Goal: Check status: Check status

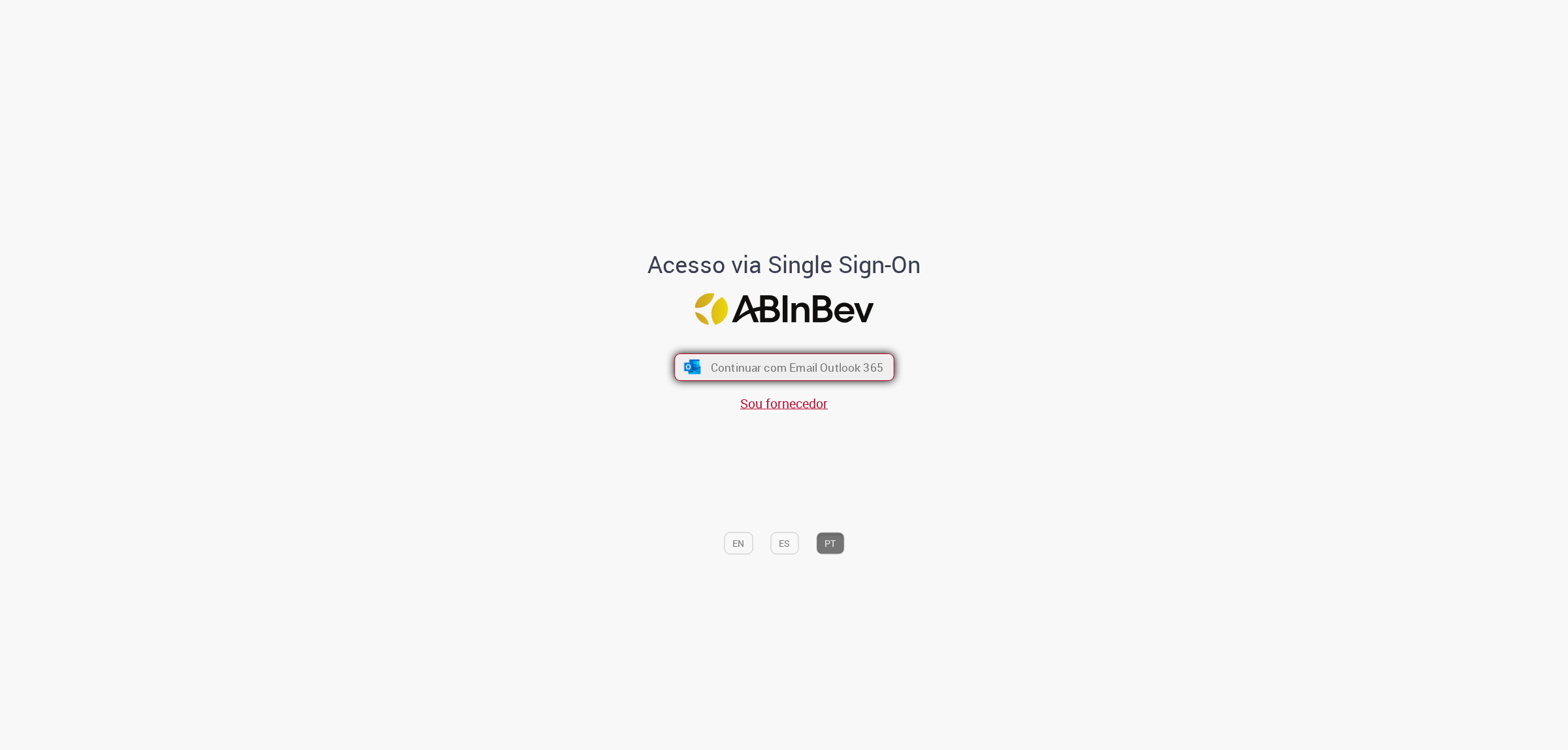
click at [732, 361] on span "Continuar com Email Outlook 365" at bounding box center [796, 367] width 173 height 15
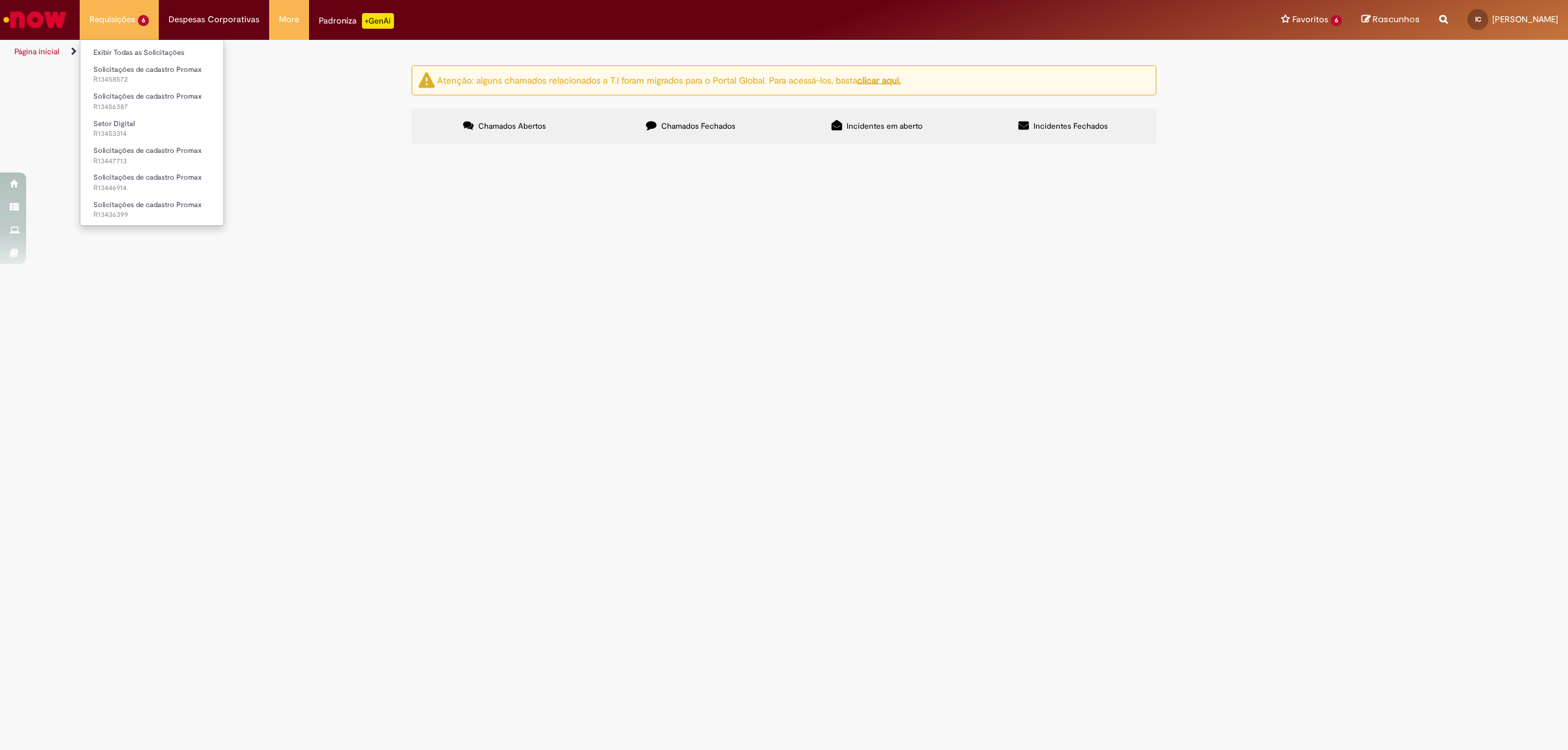
click at [117, 11] on li "Requisições 6 Exibir Todas as Solicitações Solicitações de cadastro Promax R134…" at bounding box center [119, 19] width 79 height 39
click at [132, 68] on span "Solicitações de cadastro Promax" at bounding box center [148, 69] width 109 height 10
click at [134, 90] on link "Solicitações de cadastro Promax R13456387" at bounding box center [153, 102] width 144 height 25
click at [0, 0] on img at bounding box center [0, 0] width 0 height 0
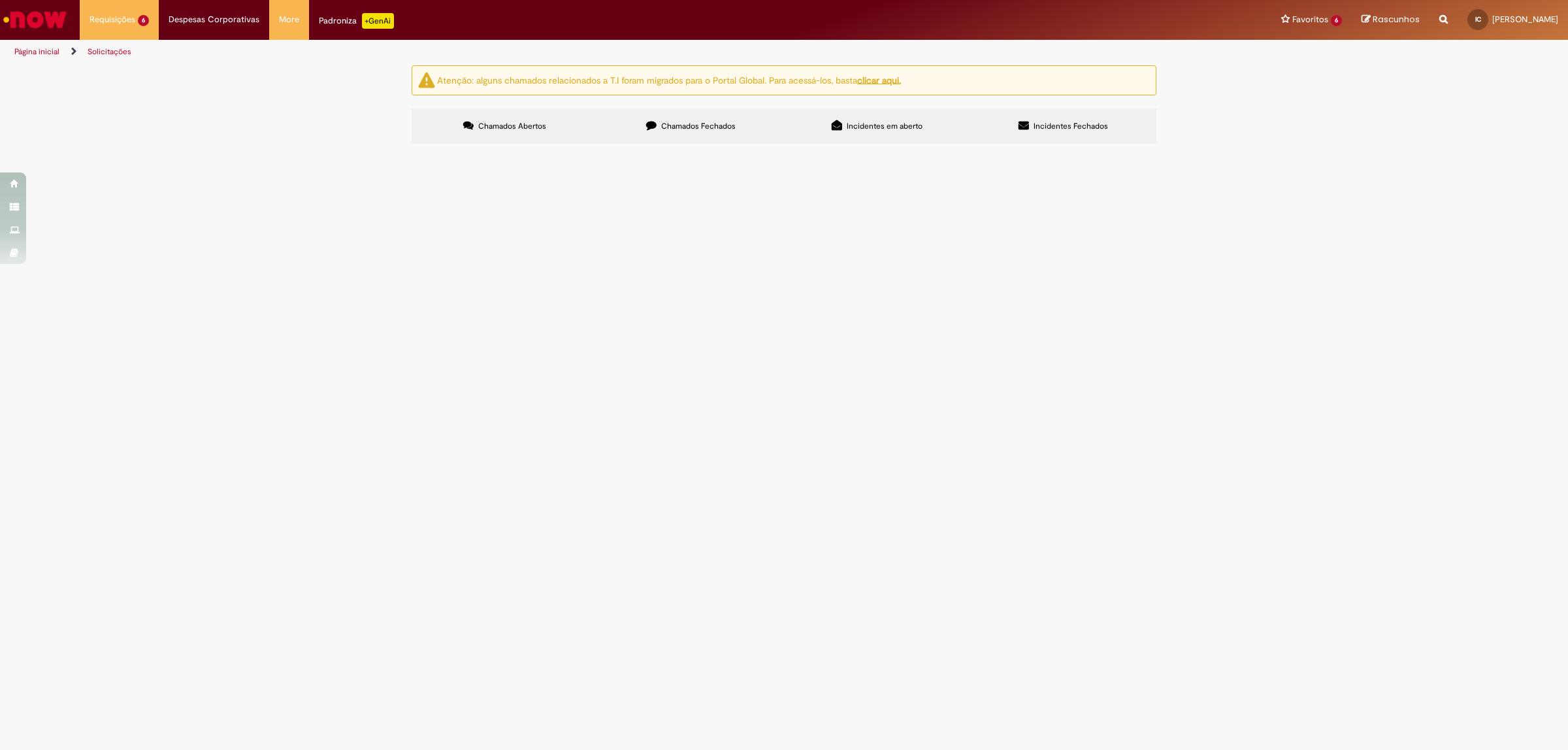
click at [0, 0] on img at bounding box center [0, 0] width 0 height 0
click at [0, 0] on td "pdv caiu errado para revenda, já pedi para inativar para está passando pra gente" at bounding box center [0, 0] width 0 height 0
click at [0, 0] on span "pdv caiu errado para revenda, já pedi para inativar para está passando pra gente" at bounding box center [0, 0] width 0 height 0
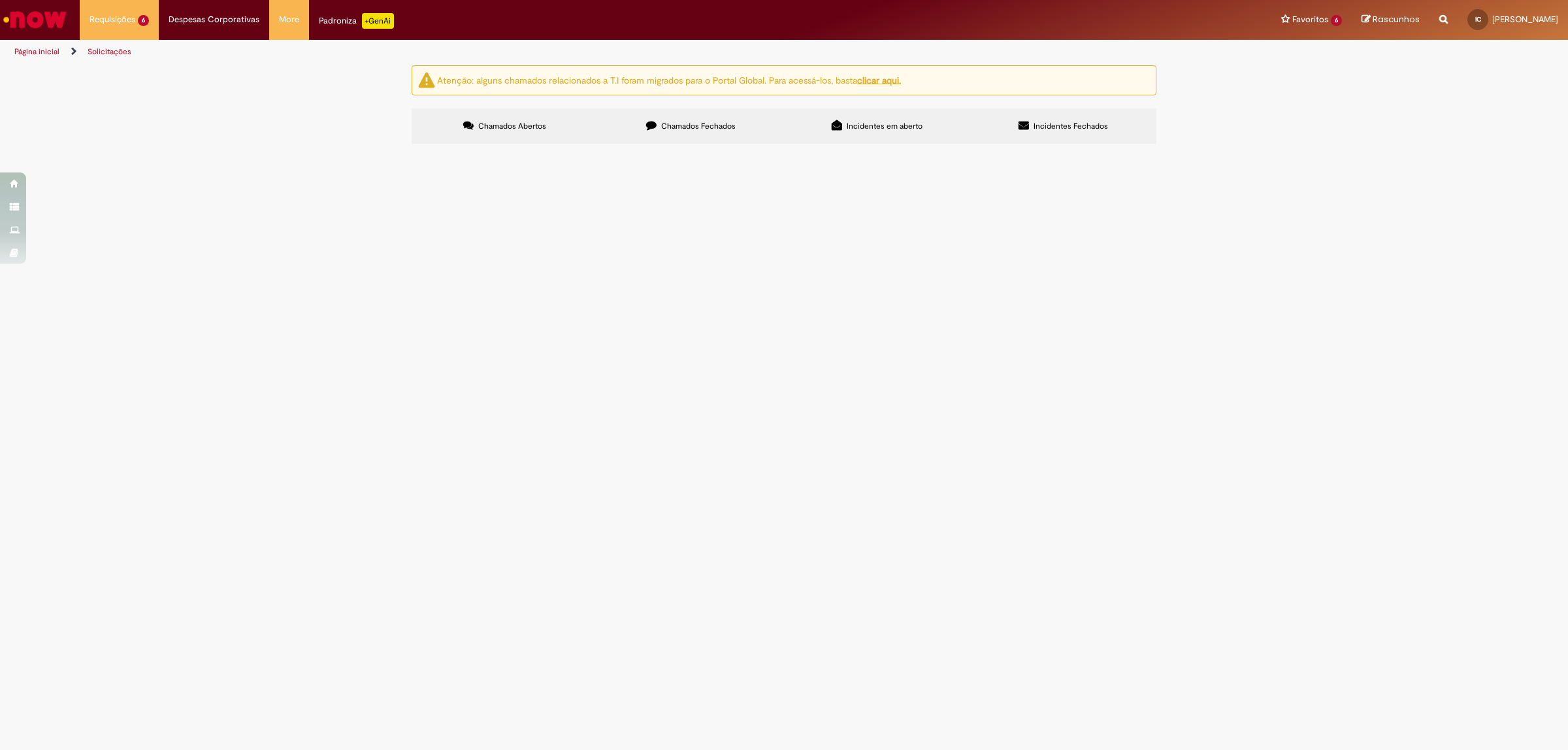
click at [0, 0] on span "pdv caiu errado para revenda, já pedi para inativar para está passando pra gente" at bounding box center [0, 0] width 0 height 0
click at [0, 0] on td "Solicitações de cadastro Promax" at bounding box center [0, 0] width 0 height 0
click at [0, 0] on td "R13456387" at bounding box center [0, 0] width 0 height 0
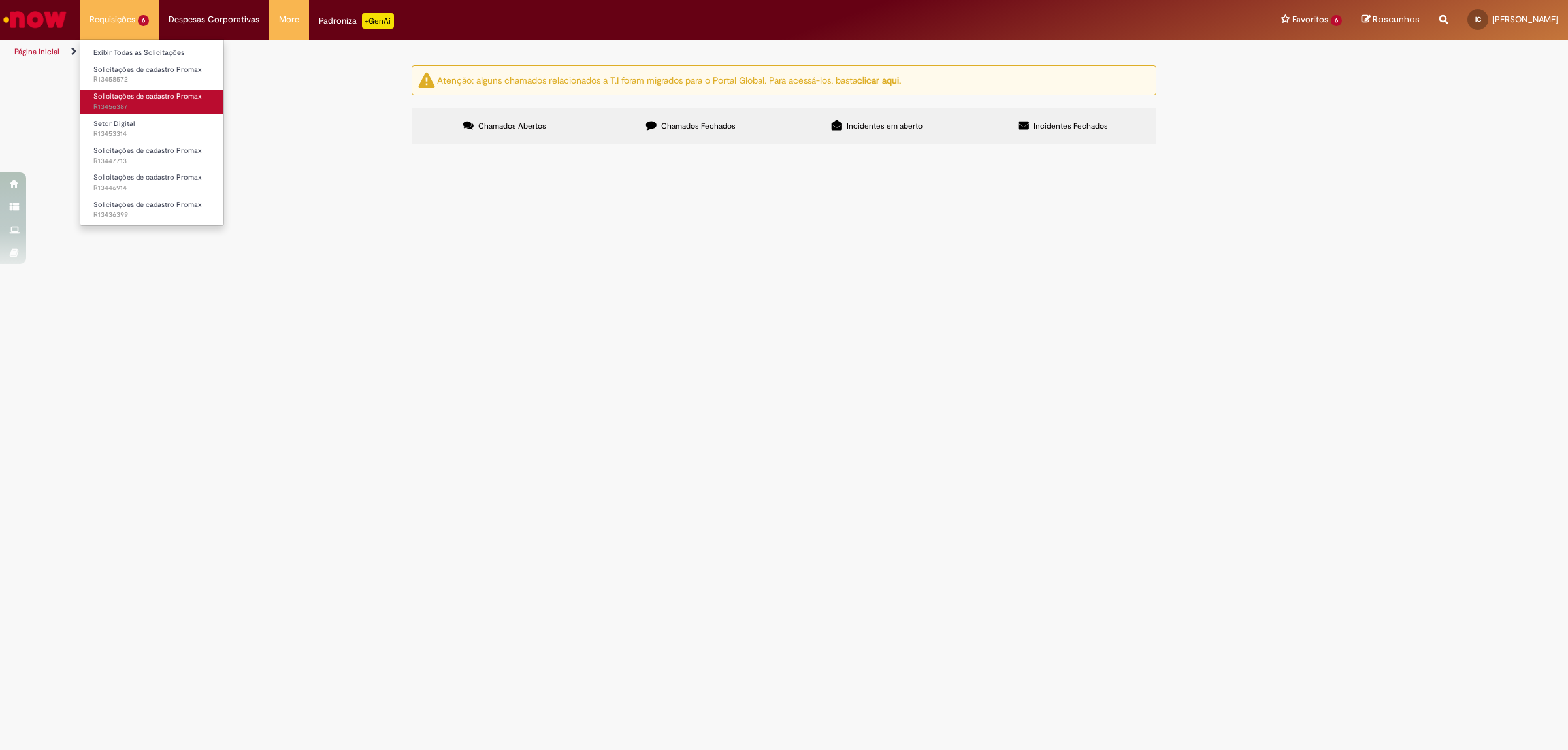
click at [129, 106] on span "R13456387" at bounding box center [153, 107] width 118 height 11
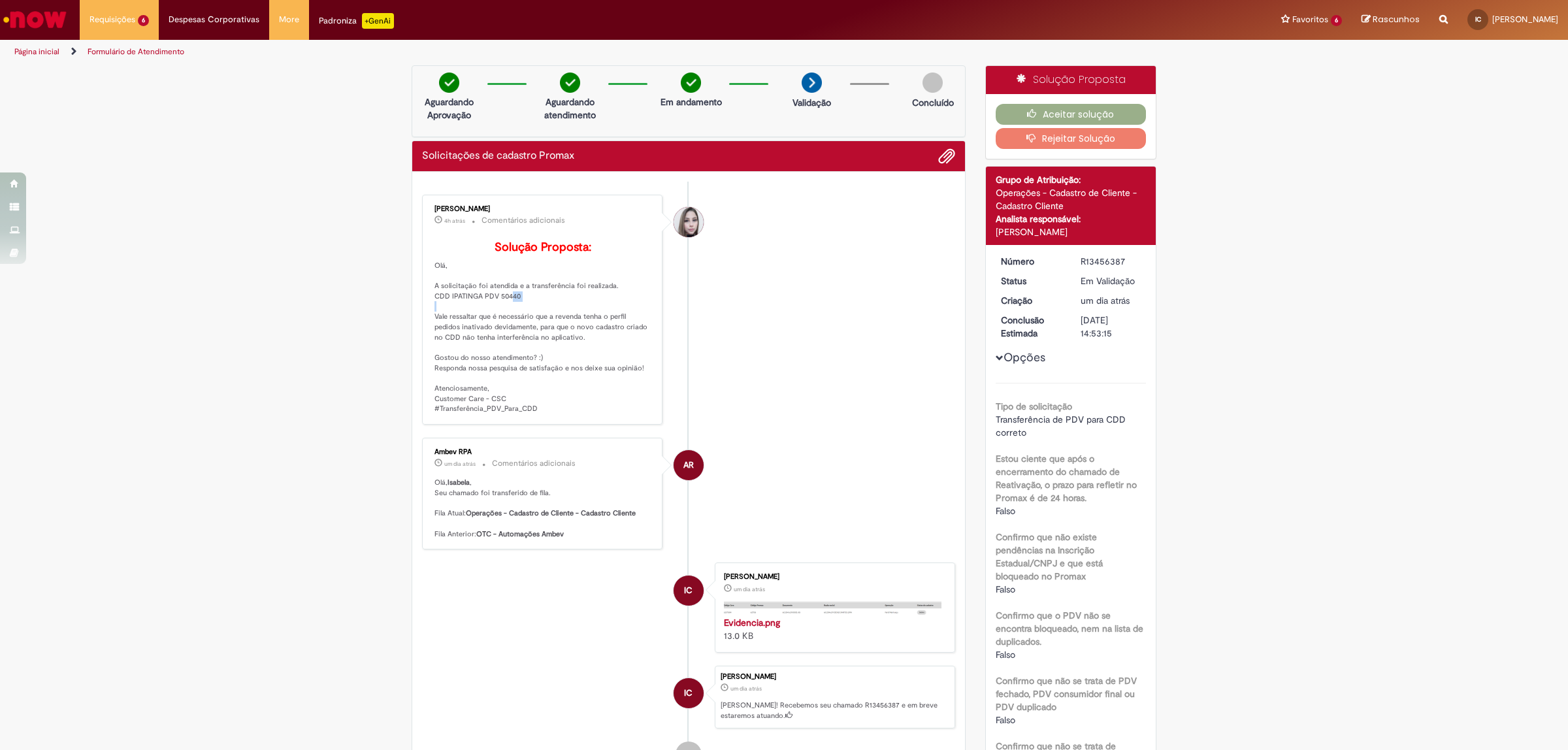
drag, startPoint x: 496, startPoint y: 312, endPoint x: 523, endPoint y: 314, distance: 27.1
click at [523, 314] on p "Solução Proposta: [GEOGRAPHIC_DATA], A solicitação foi atendida e a transferênc…" at bounding box center [544, 327] width 217 height 173
drag, startPoint x: 494, startPoint y: 312, endPoint x: 521, endPoint y: 312, distance: 27.0
click at [521, 312] on p "Solução Proposta: [GEOGRAPHIC_DATA], A solicitação foi atendida e a transferênc…" at bounding box center [544, 327] width 217 height 173
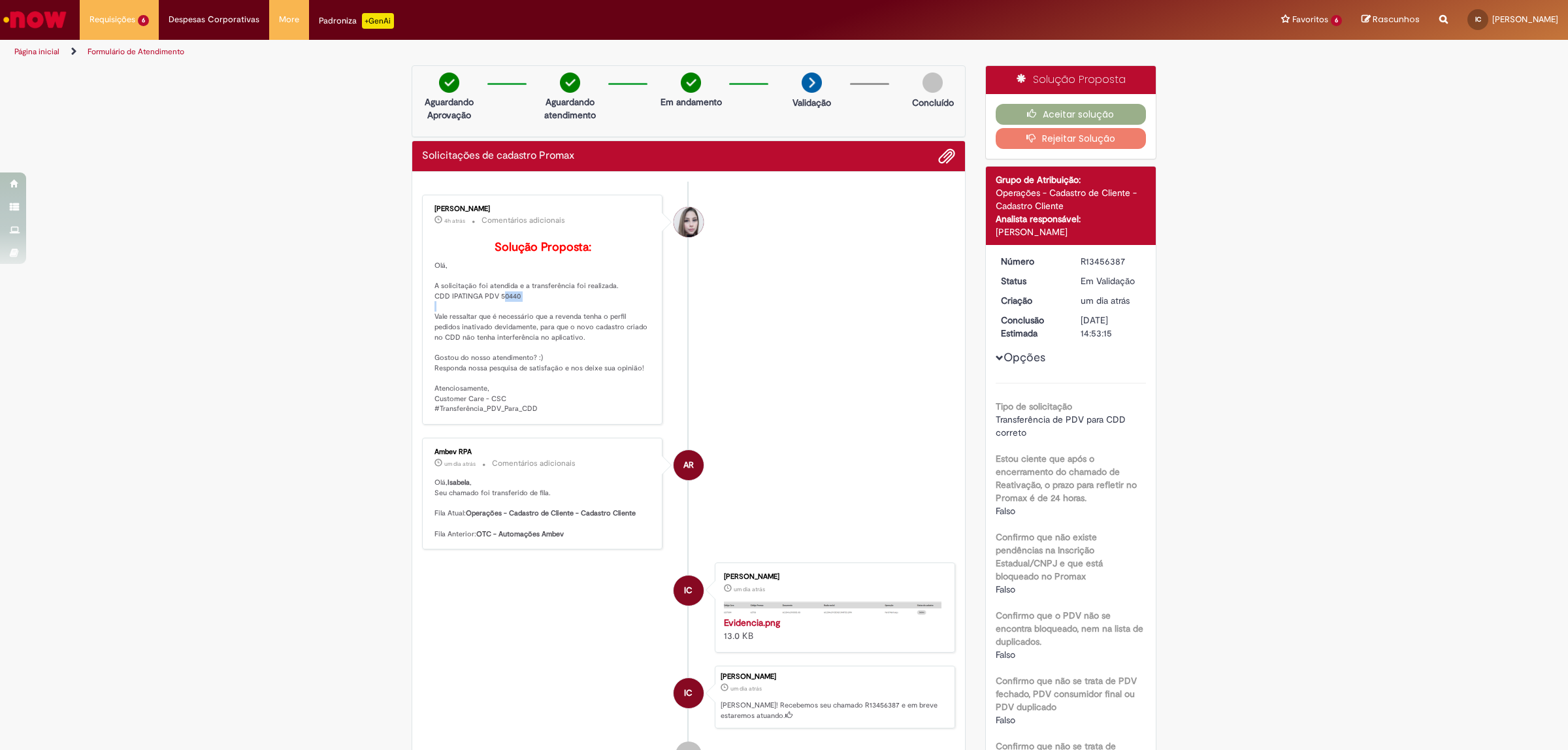
copy p "50440"
click at [1067, 101] on div "Aceitar solução Rejeitar Solução" at bounding box center [1071, 126] width 170 height 65
click at [1068, 109] on button "Aceitar solução" at bounding box center [1072, 114] width 151 height 21
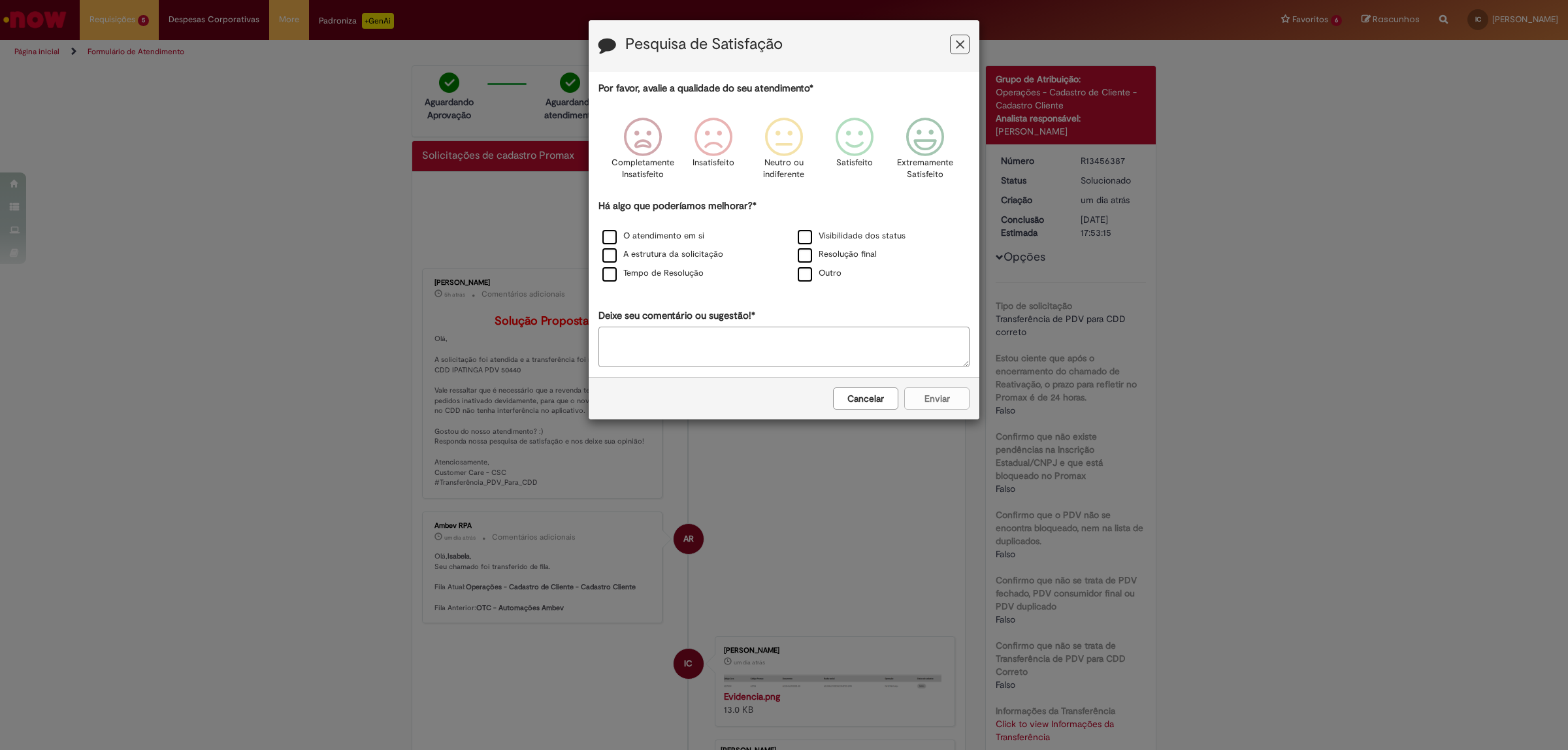
click at [962, 39] on icon "Feedback" at bounding box center [960, 45] width 9 height 14
